Goal: Transaction & Acquisition: Purchase product/service

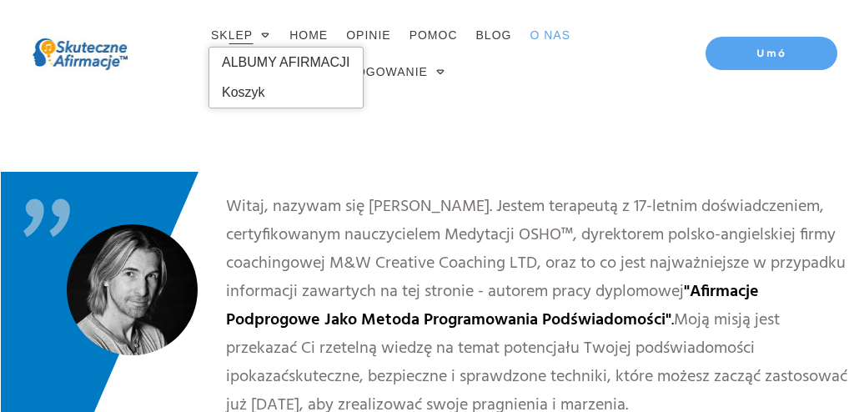
click at [254, 34] on link "SKLEP" at bounding box center [241, 34] width 60 height 23
click at [244, 59] on span "ALBUMY AFIRMACJI" at bounding box center [286, 62] width 128 height 27
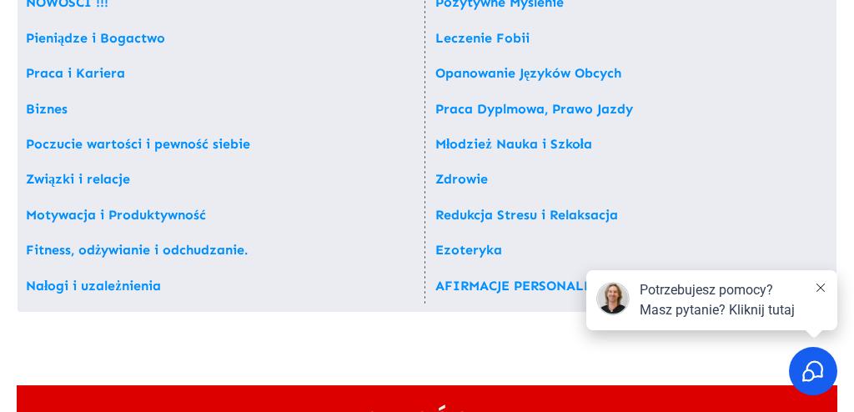
scroll to position [227, 0]
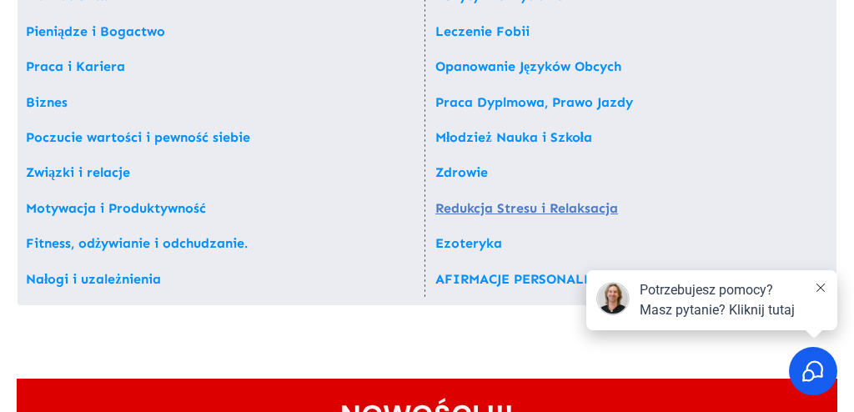
click at [441, 208] on link "Redukcja Stresu i Relaksacja" at bounding box center [526, 208] width 183 height 16
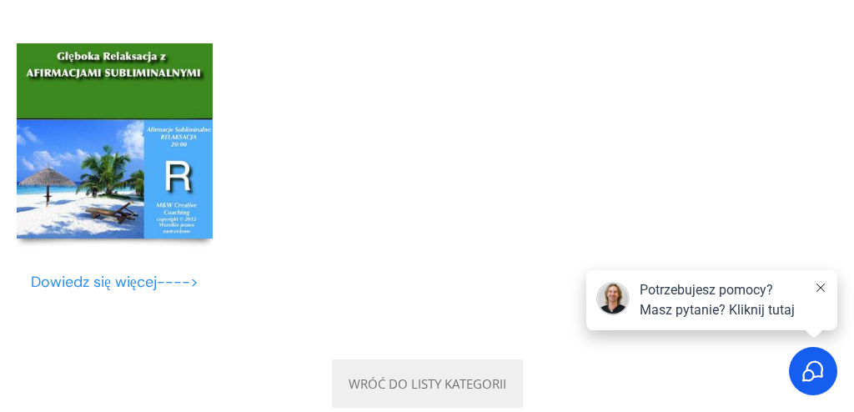
scroll to position [14114, 0]
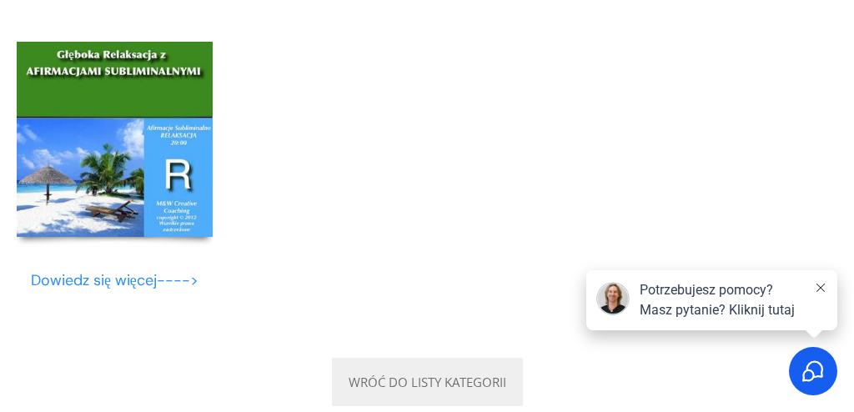
click at [99, 290] on link "Dowiedz się więcej---->" at bounding box center [115, 280] width 168 height 20
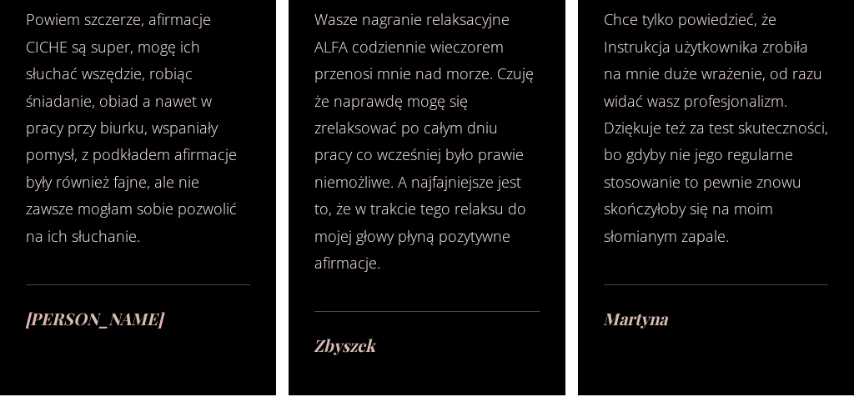
scroll to position [3663, 0]
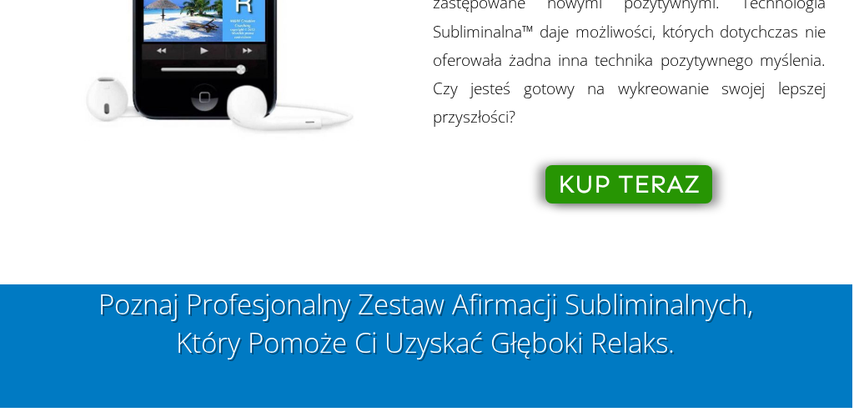
click at [590, 194] on span "KUP TERAZ" at bounding box center [629, 184] width 142 height 18
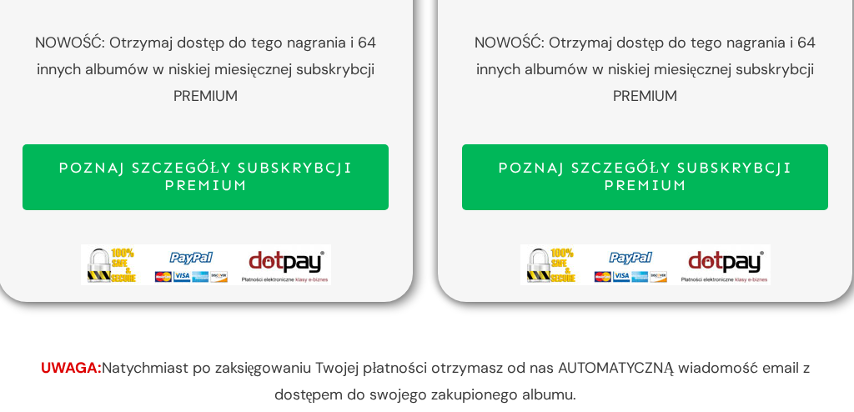
scroll to position [9476, 2]
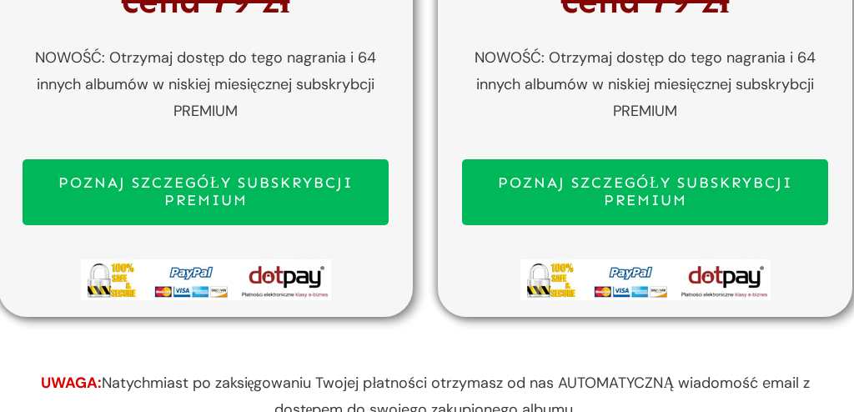
click at [314, 210] on span "POZNAJ SZCZEGÓŁY SUBSKRYBCJI PREMIUM" at bounding box center [206, 192] width 336 height 36
